Goal: Information Seeking & Learning: Check status

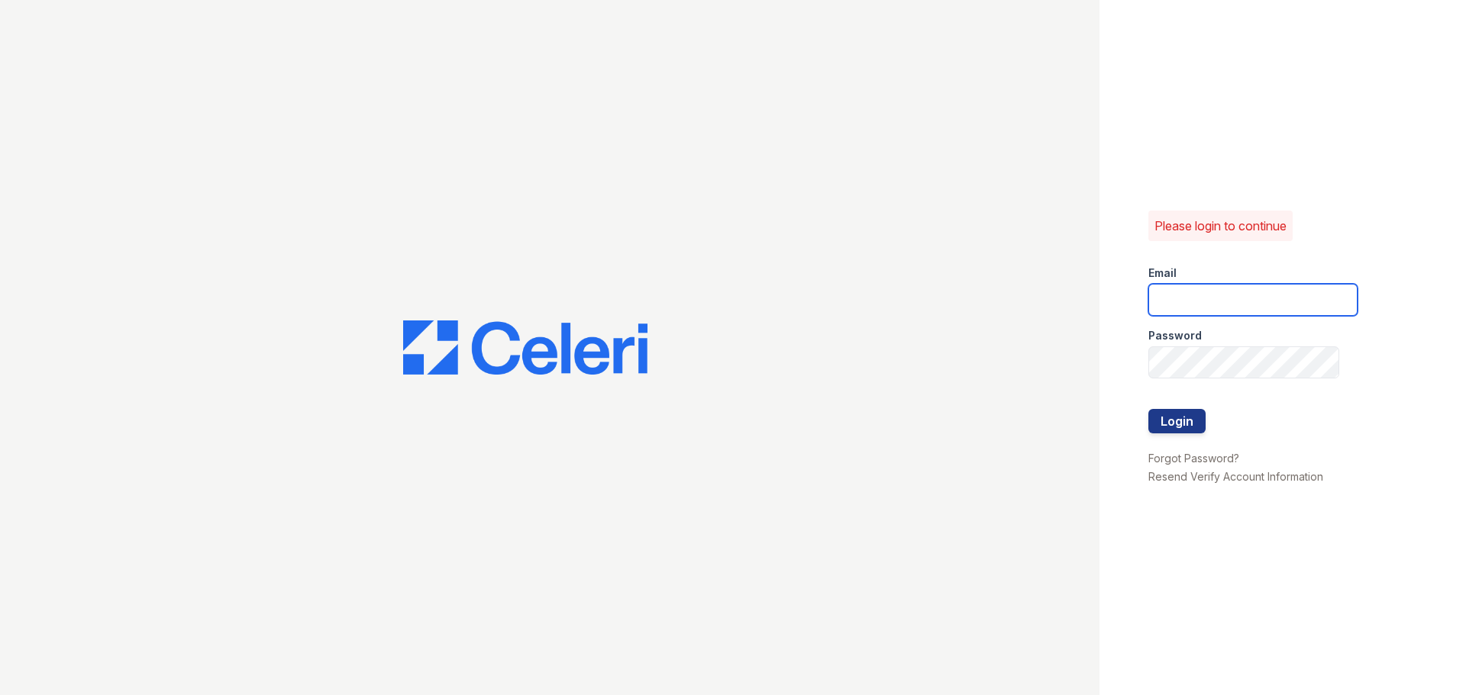
click at [1236, 299] on input "email" at bounding box center [1252, 300] width 209 height 32
type input "[EMAIL_ADDRESS][DOMAIN_NAME]"
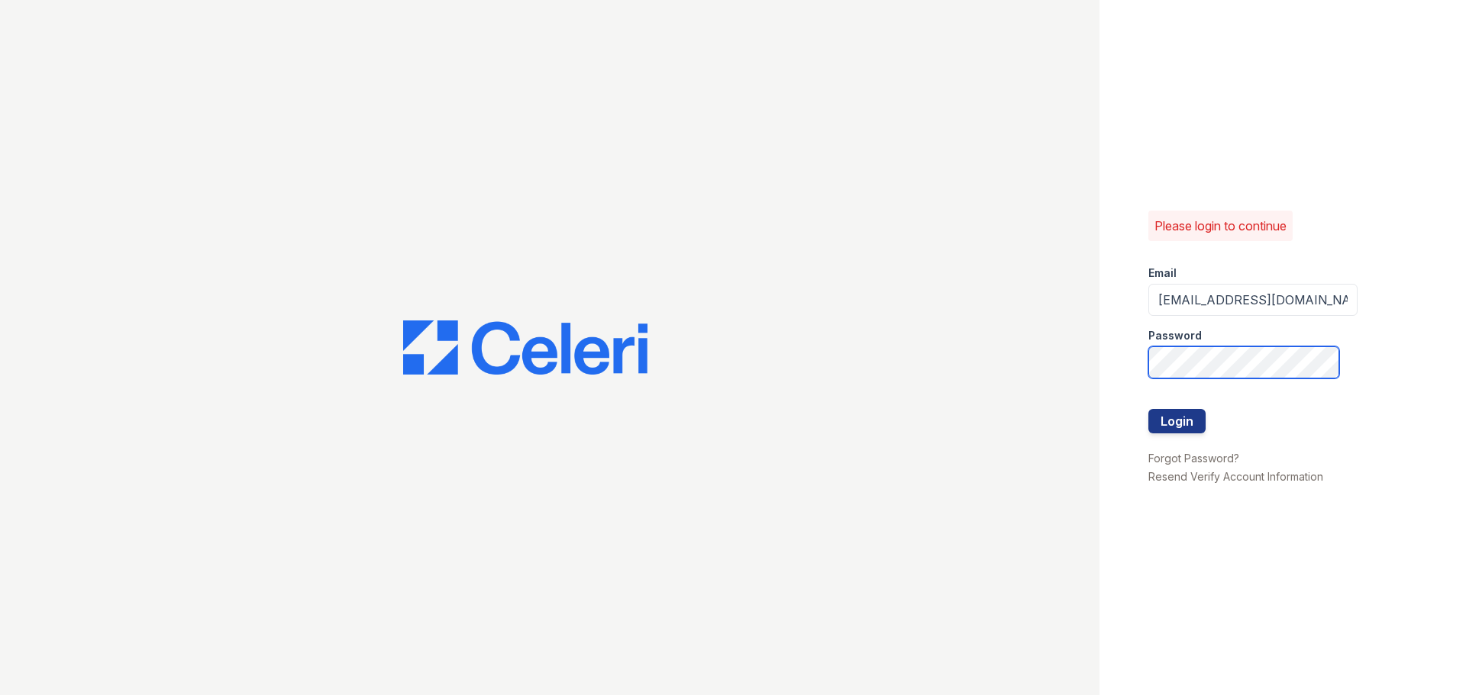
click at [1148, 409] on button "Login" at bounding box center [1176, 421] width 57 height 24
click at [1186, 424] on button "Login" at bounding box center [1176, 421] width 57 height 24
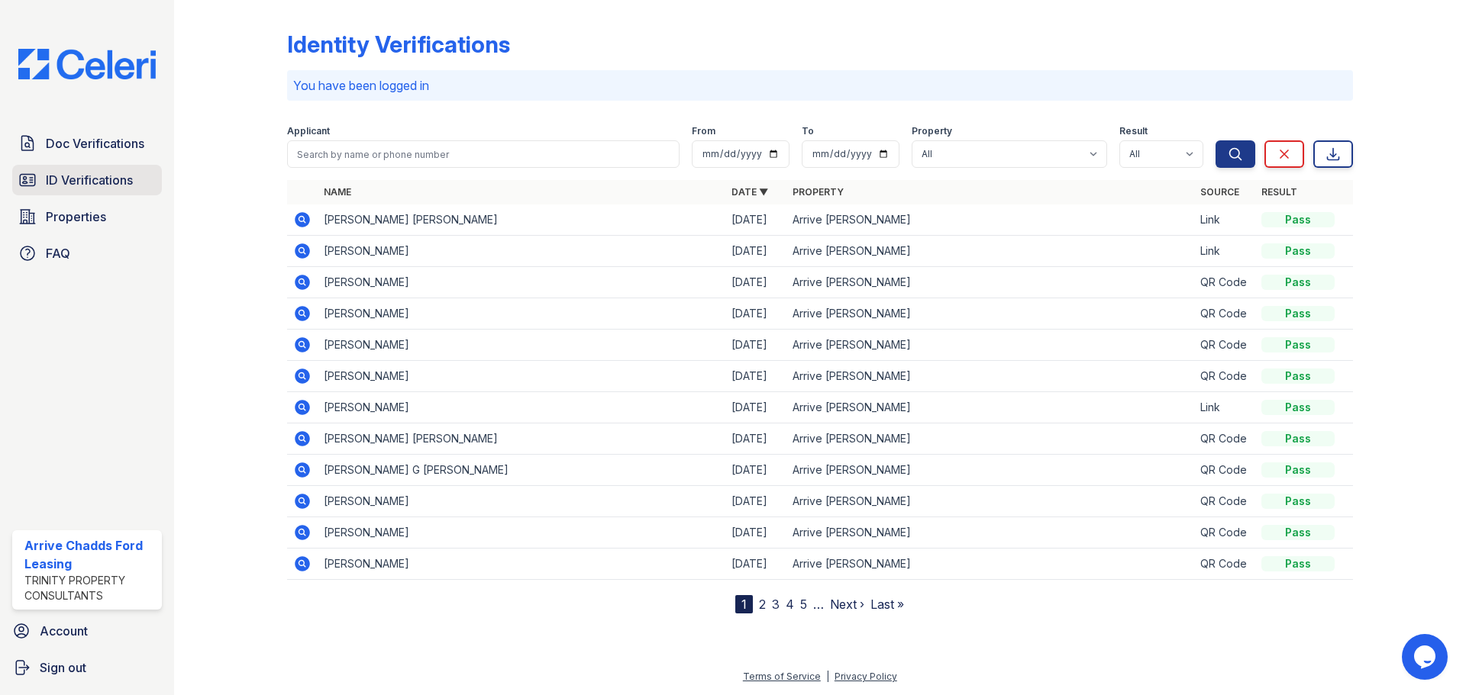
click at [47, 185] on span "ID Verifications" at bounding box center [89, 180] width 87 height 18
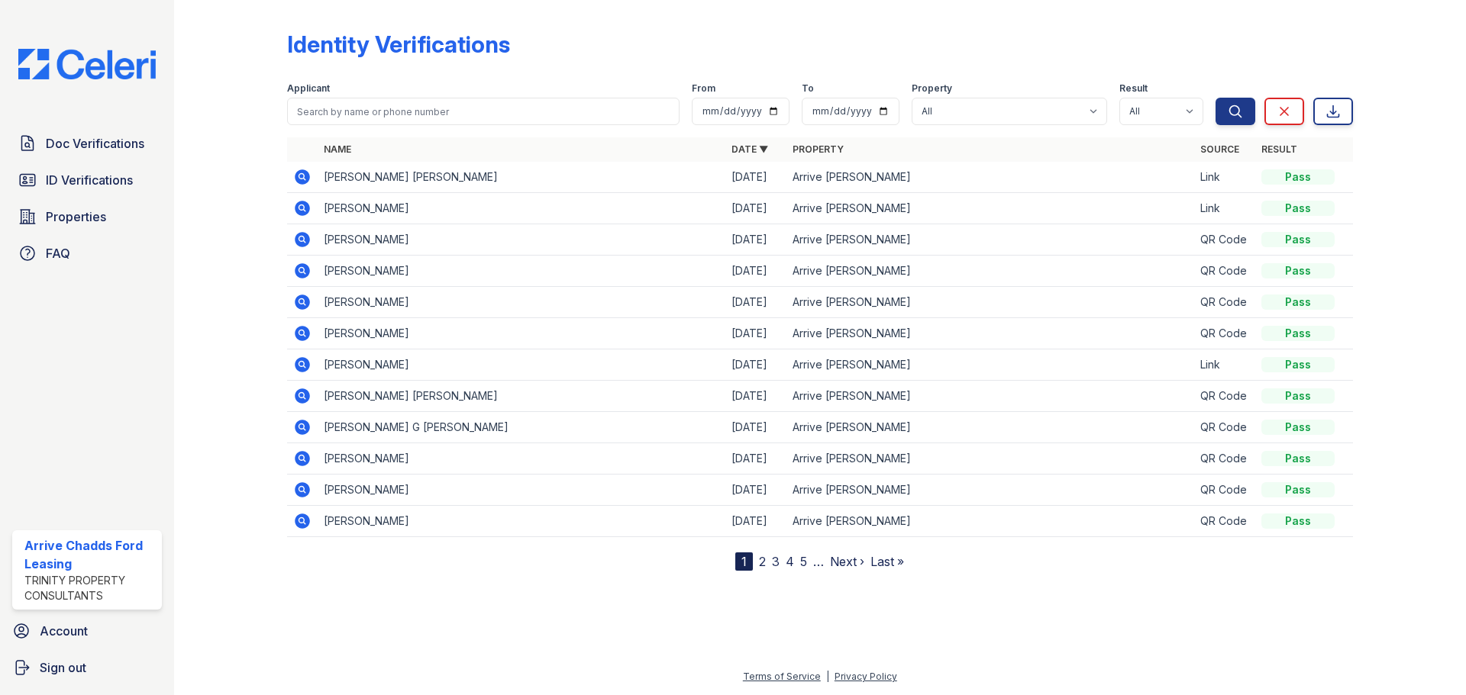
click at [542, 98] on div "Applicant" at bounding box center [483, 103] width 392 height 43
click at [550, 111] on input "search" at bounding box center [483, 111] width 392 height 27
type input "Kav"
click at [1215, 98] on button "Search" at bounding box center [1235, 111] width 40 height 27
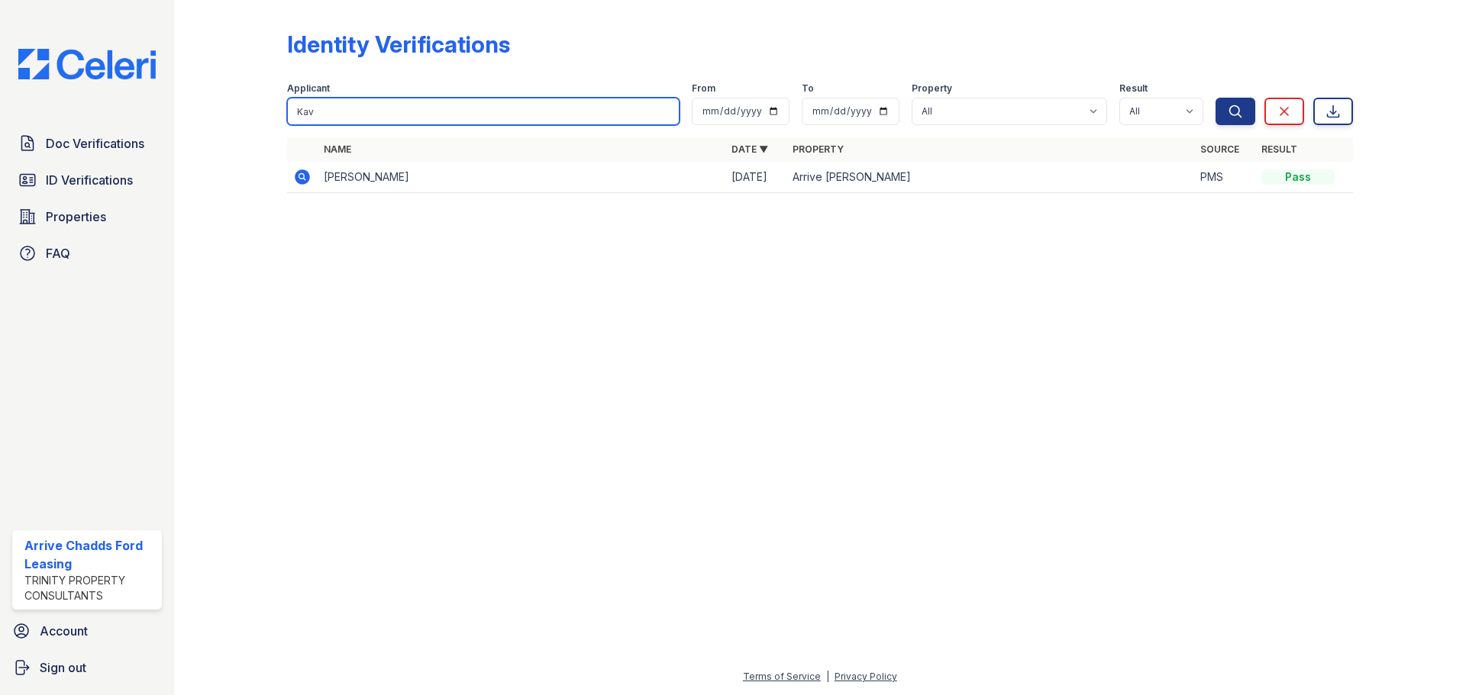
drag, startPoint x: 375, startPoint y: 116, endPoint x: 73, endPoint y: 80, distance: 304.4
click at [73, 79] on div "Doc Verifications ID Verifications Properties FAQ Arrive Chadds Ford Leasing Tr…" at bounding box center [733, 347] width 1466 height 695
paste input "Close Kanchamreddy"
drag, startPoint x: 325, startPoint y: 111, endPoint x: 293, endPoint y: 111, distance: 32.1
click at [293, 111] on input "Close Kanchamreddy" at bounding box center [483, 111] width 392 height 27
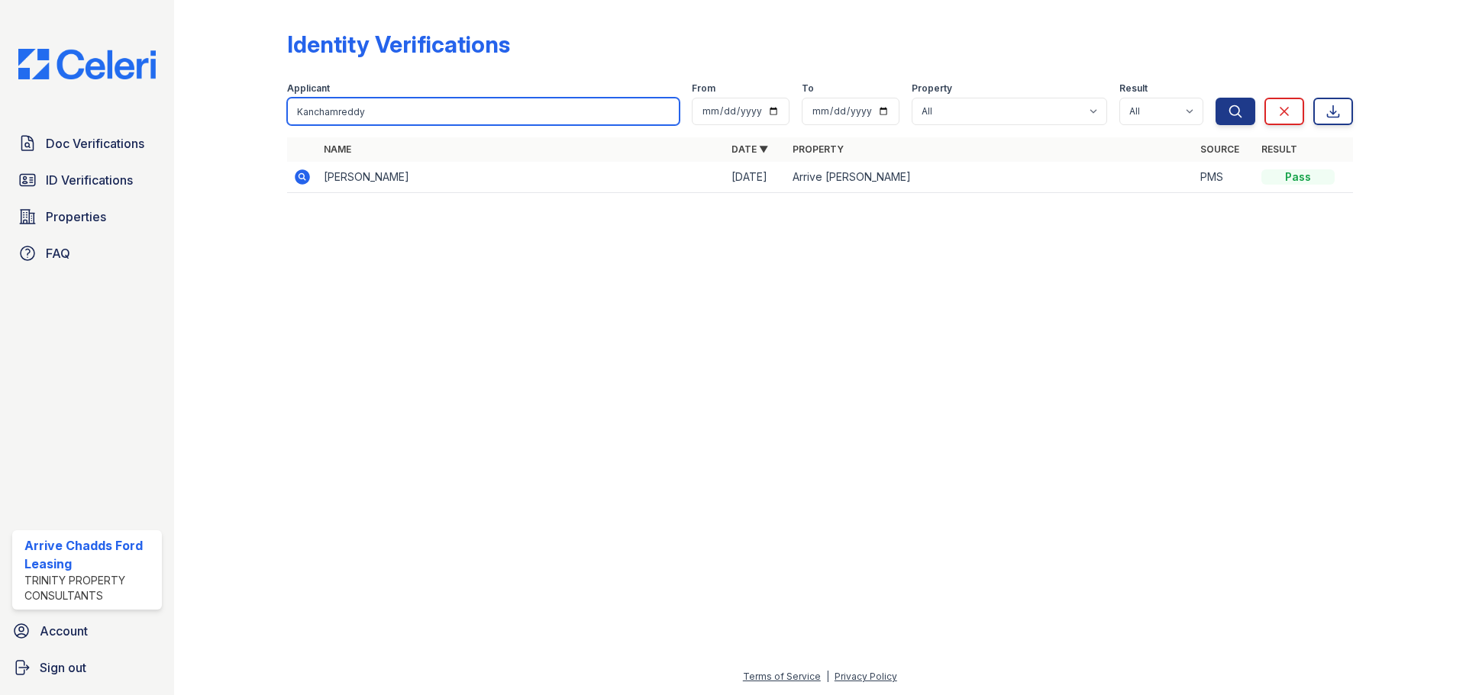
type input "Kanchamreddy"
click at [1215, 98] on button "Search" at bounding box center [1235, 111] width 40 height 27
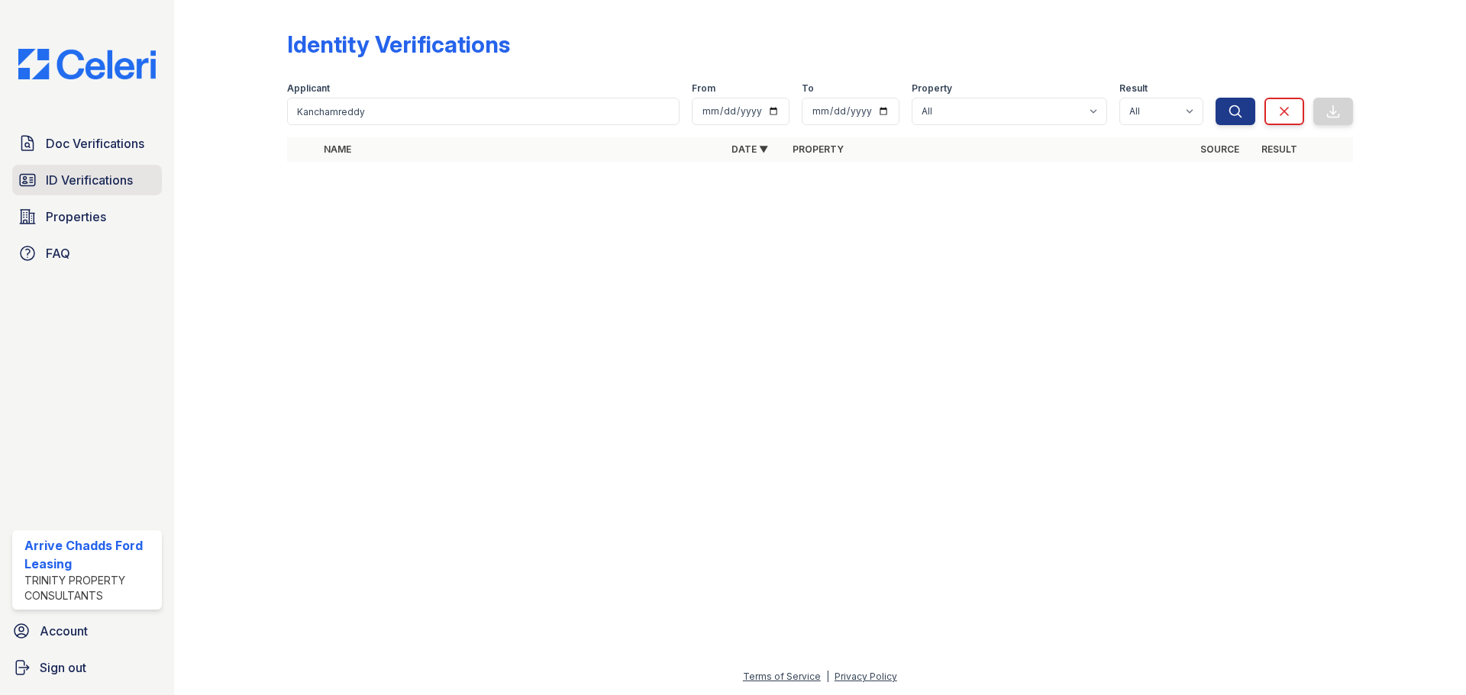
click at [121, 184] on span "ID Verifications" at bounding box center [89, 180] width 87 height 18
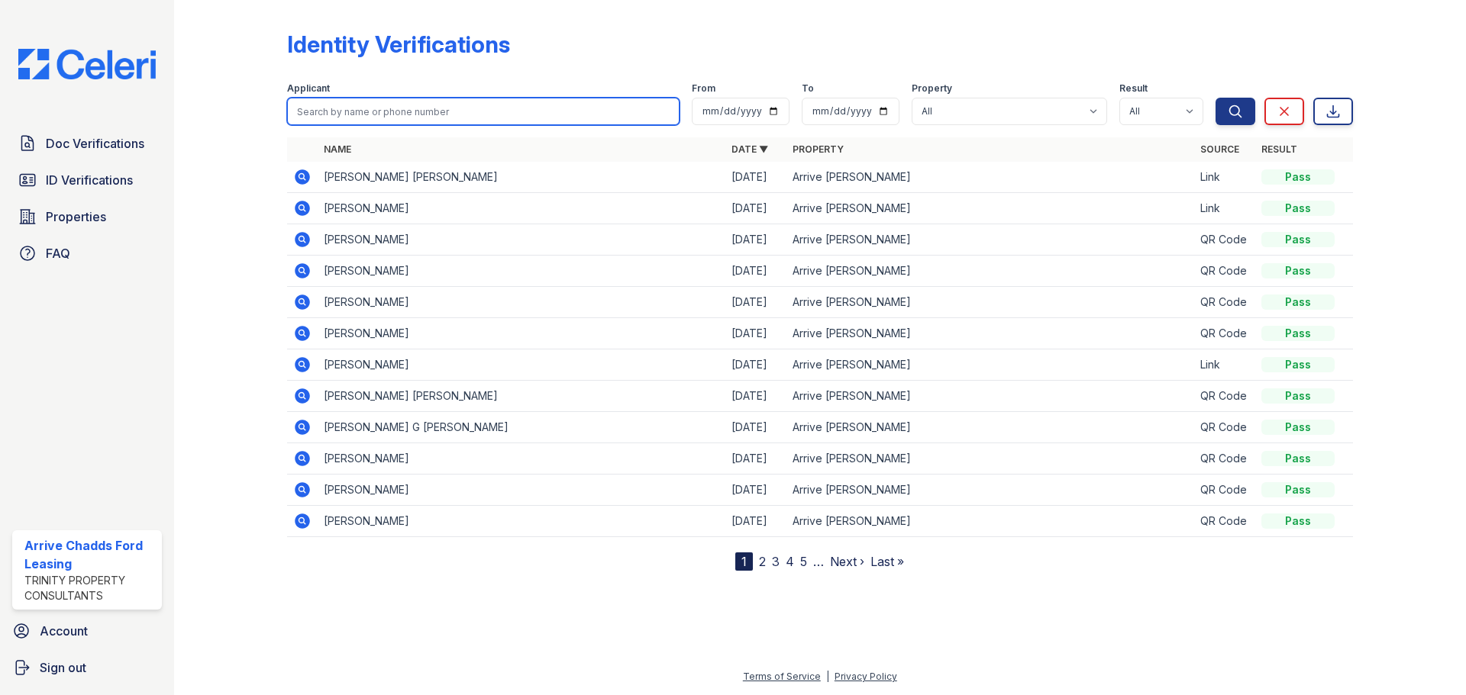
paste input "Close Kanchamreddy"
click at [331, 113] on input "Close Kanchamreddy" at bounding box center [483, 111] width 392 height 27
drag, startPoint x: 327, startPoint y: 111, endPoint x: 279, endPoint y: 108, distance: 48.1
click at [279, 108] on div "Identity Verifications Filter Applicant Close Kanchamreddy From To Property All…" at bounding box center [819, 297] width 1243 height 595
type input "Kanchamreddy"
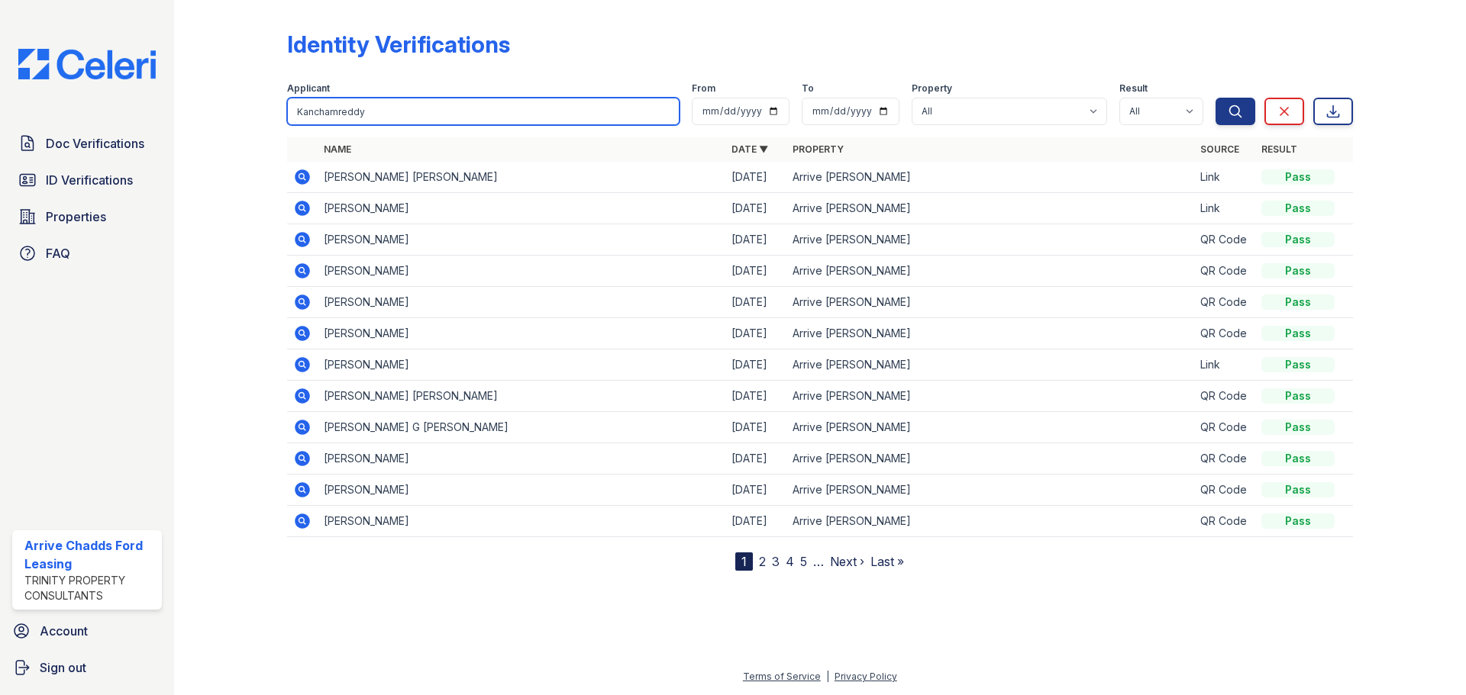
click at [1215, 98] on button "Search" at bounding box center [1235, 111] width 40 height 27
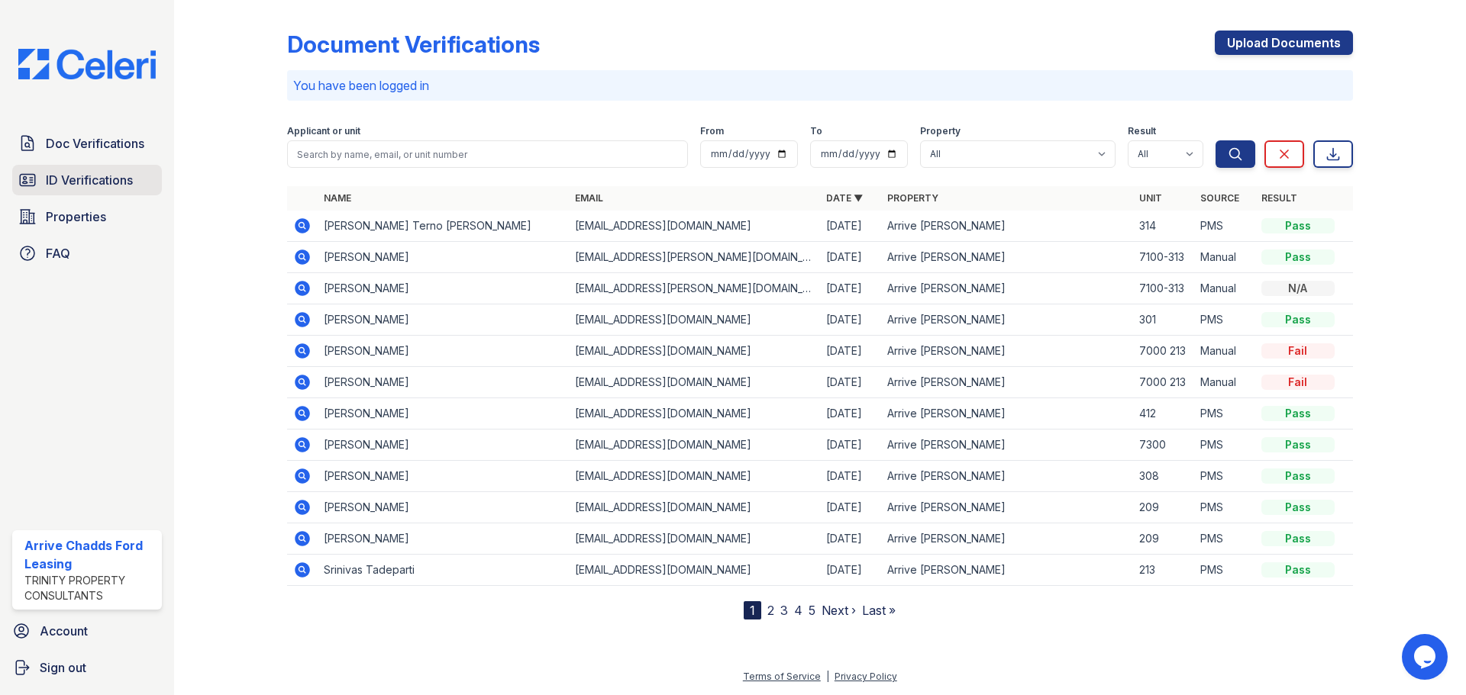
click at [80, 174] on span "ID Verifications" at bounding box center [89, 180] width 87 height 18
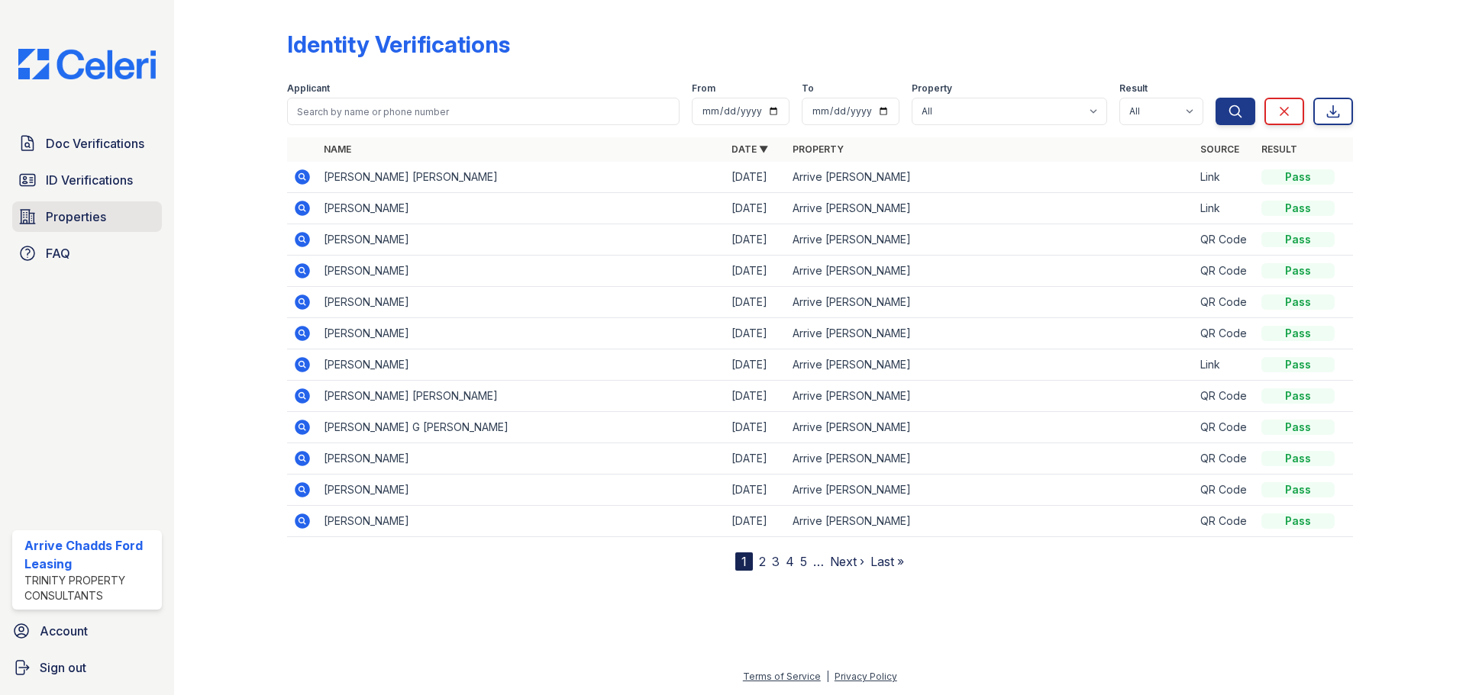
click at [56, 224] on span "Properties" at bounding box center [76, 217] width 60 height 18
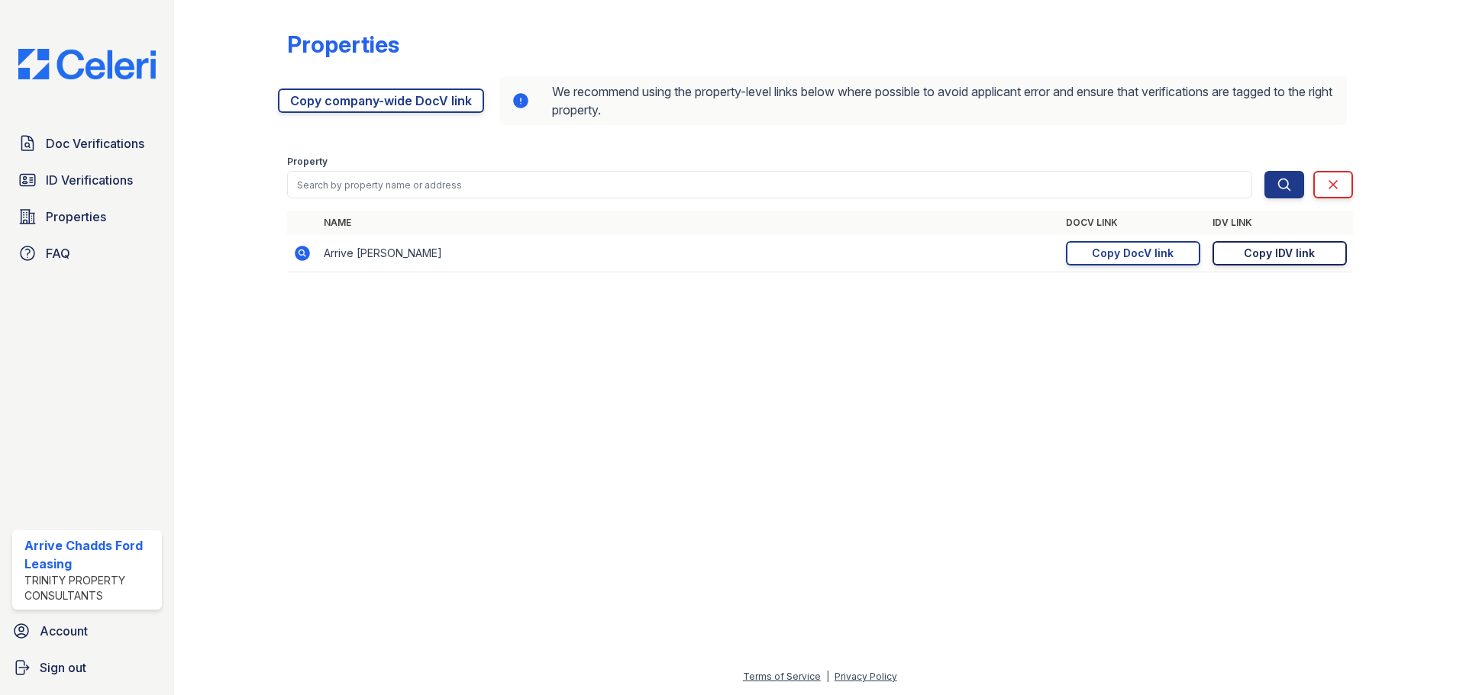
click at [1301, 244] on link "Copy IDV link Copy link" at bounding box center [1279, 253] width 134 height 24
